Goal: Transaction & Acquisition: Purchase product/service

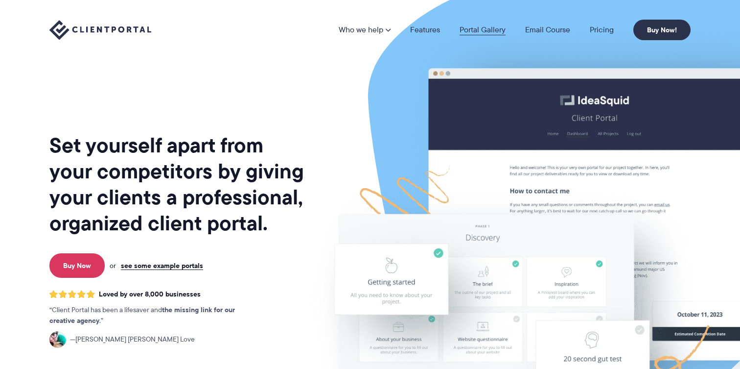
click at [483, 26] on link "Portal Gallery" at bounding box center [483, 30] width 46 height 8
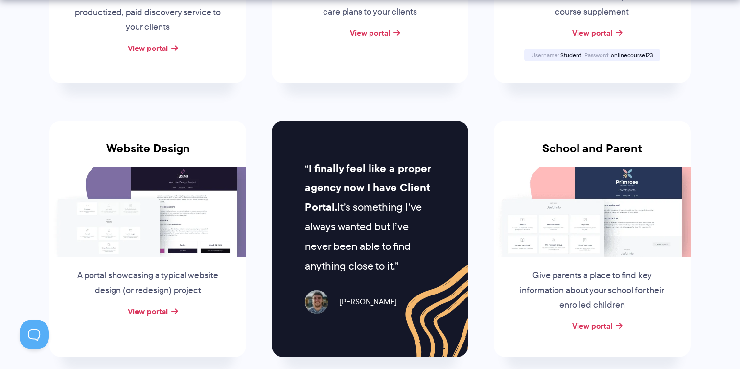
scroll to position [413, 0]
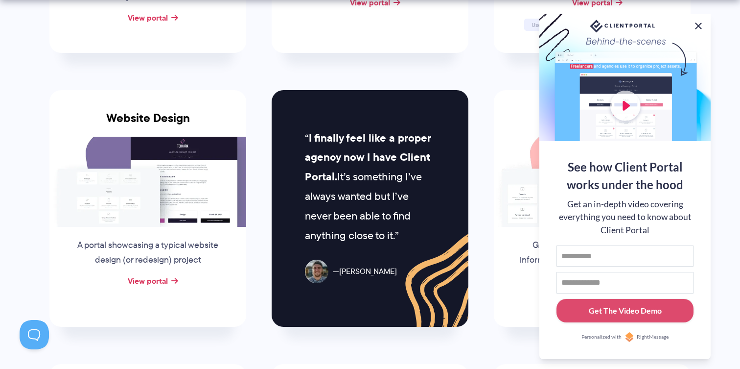
click at [696, 21] on button at bounding box center [699, 26] width 12 height 12
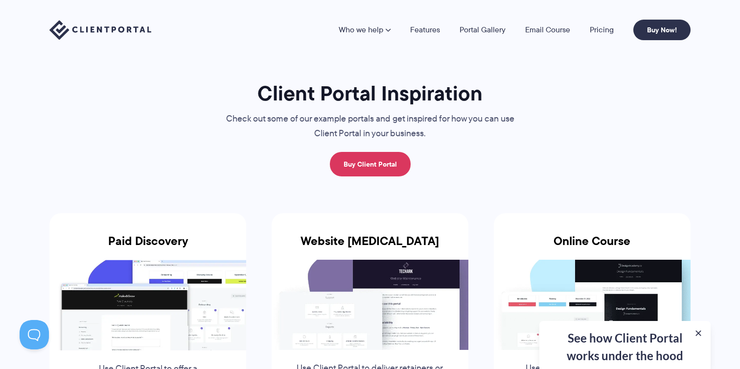
scroll to position [0, 0]
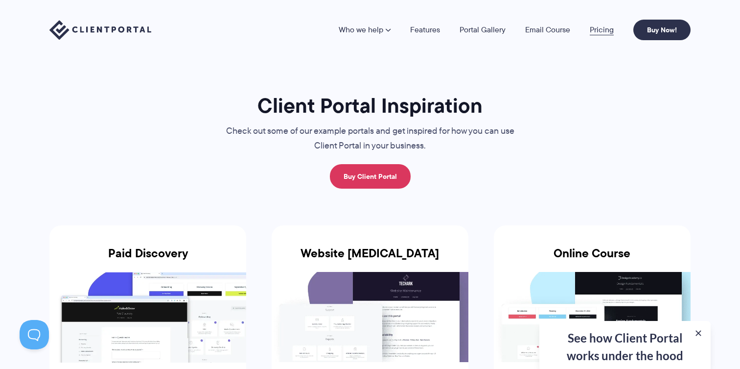
click at [608, 30] on link "Pricing" at bounding box center [602, 30] width 24 height 8
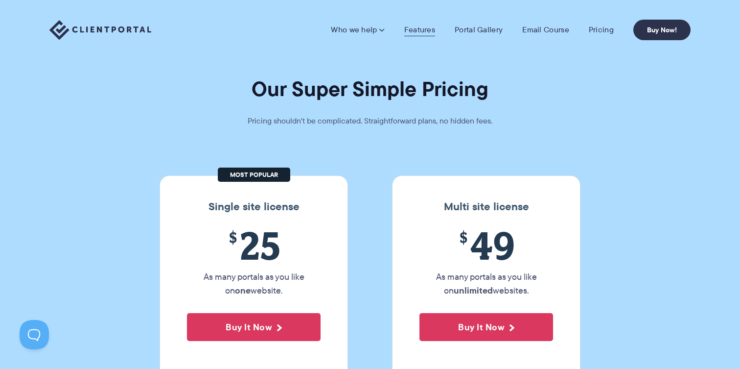
click at [427, 31] on link "Features" at bounding box center [419, 30] width 31 height 10
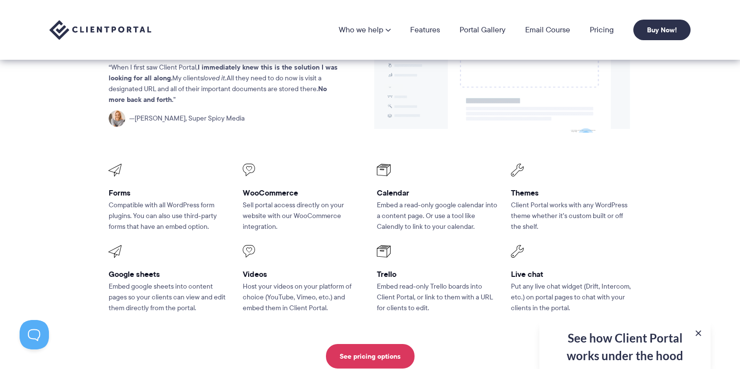
scroll to position [1236, 0]
click at [699, 329] on button at bounding box center [699, 333] width 12 height 12
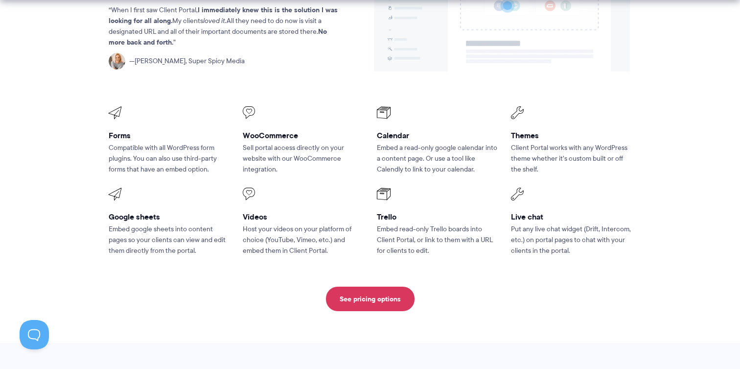
scroll to position [1302, 0]
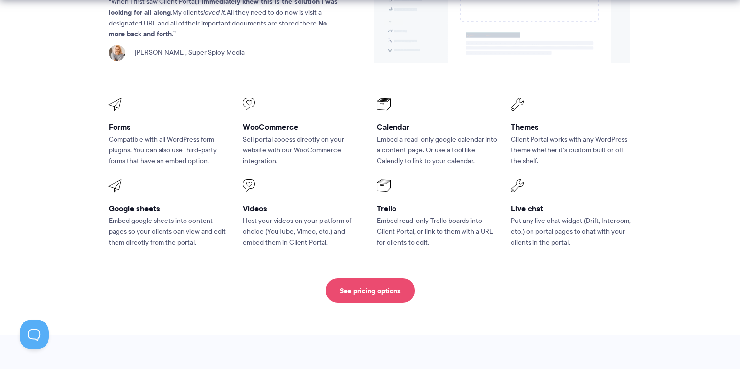
click at [380, 278] on link "See pricing options" at bounding box center [370, 290] width 89 height 24
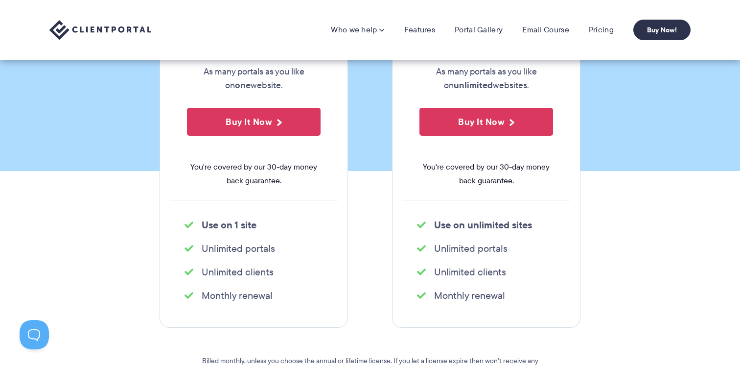
scroll to position [110, 0]
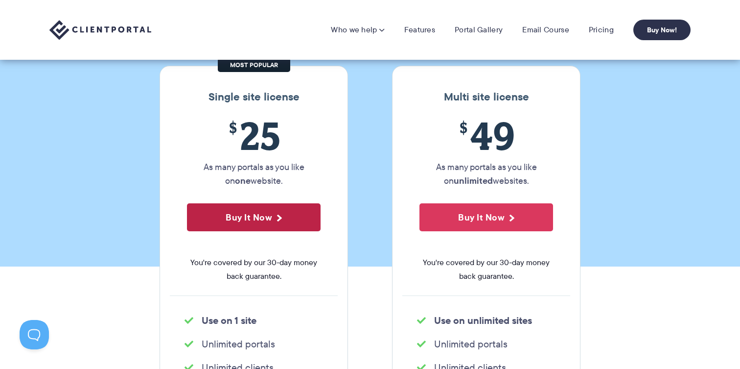
click at [263, 220] on button "Buy It Now" at bounding box center [254, 217] width 134 height 28
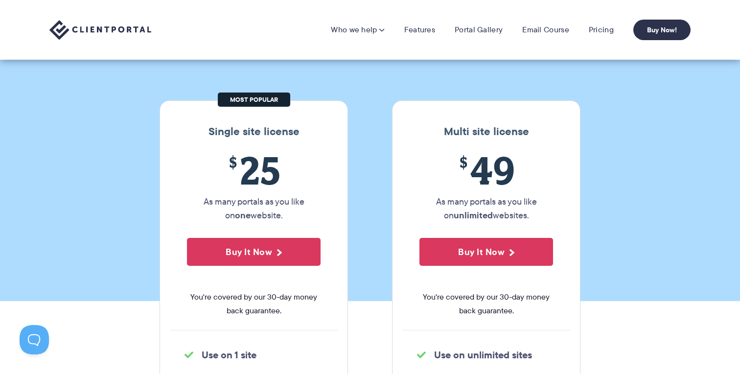
scroll to position [0, 0]
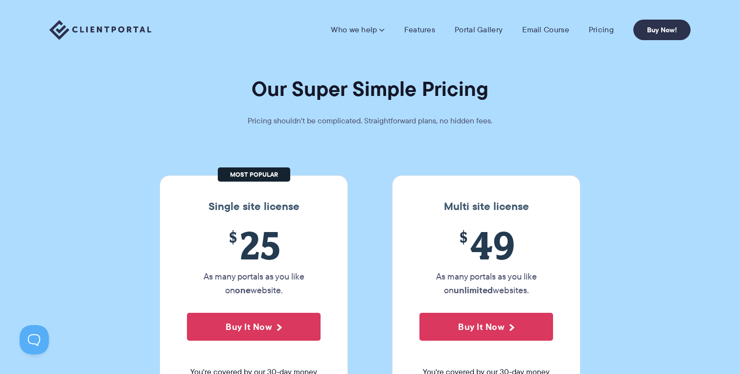
click at [538, 132] on section "Our Super Simple Pricing Pricing shouldn't be complicated. Straightforward plan…" at bounding box center [370, 188] width 740 height 376
